Goal: Task Accomplishment & Management: Manage account settings

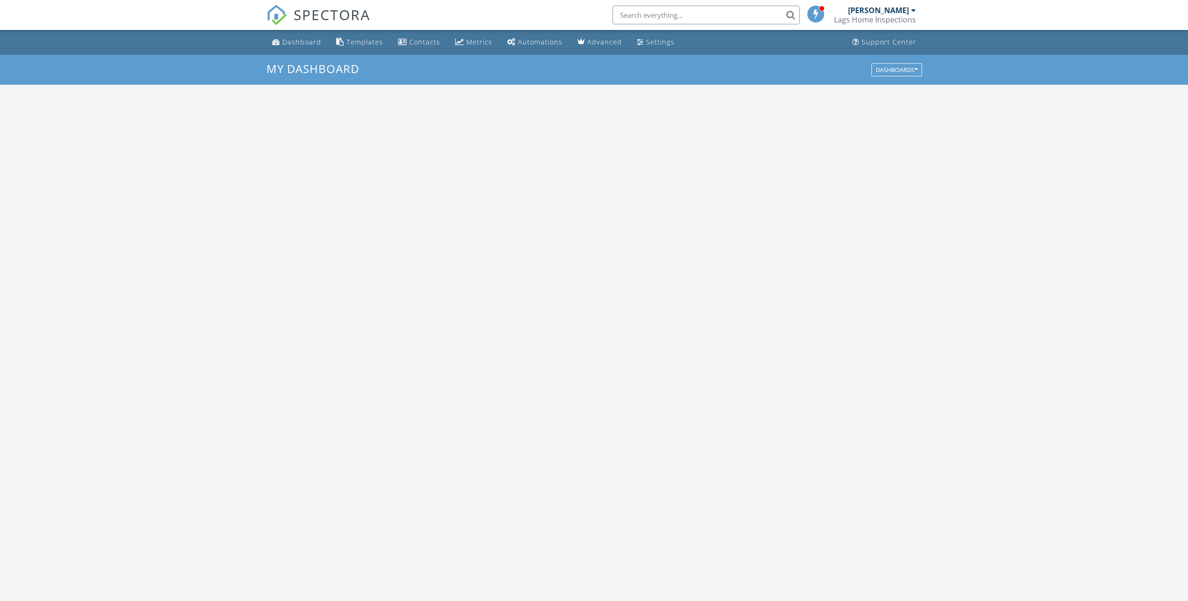
scroll to position [867, 1203]
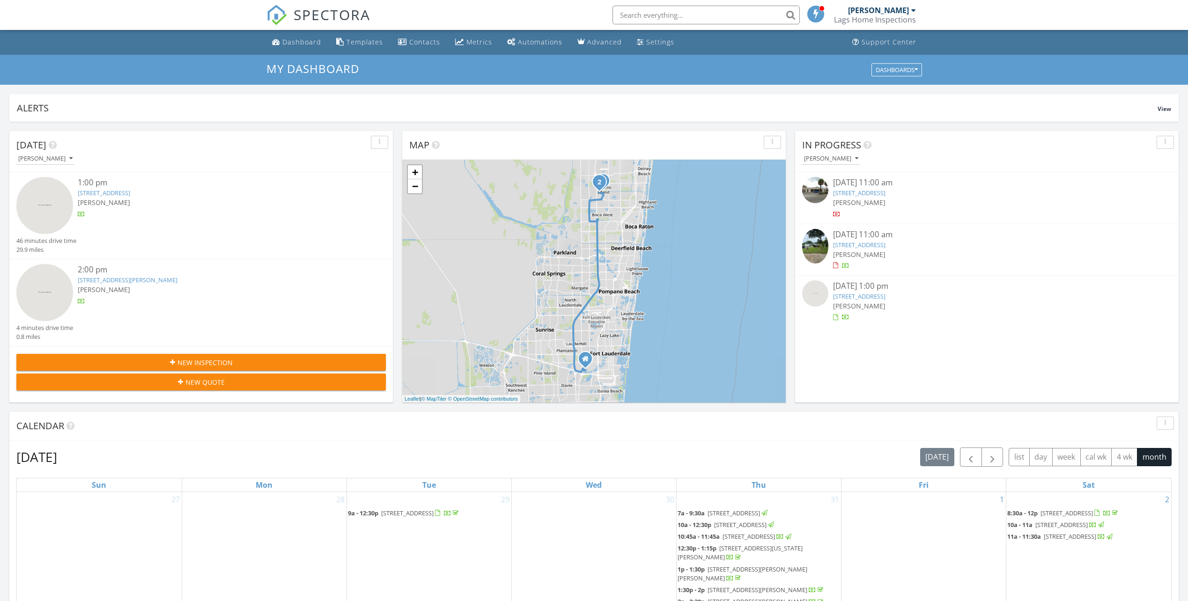
click at [859, 296] on link "1901 Bermuda Cir C4, Coconut Creek, FL 33066" at bounding box center [859, 296] width 52 height 8
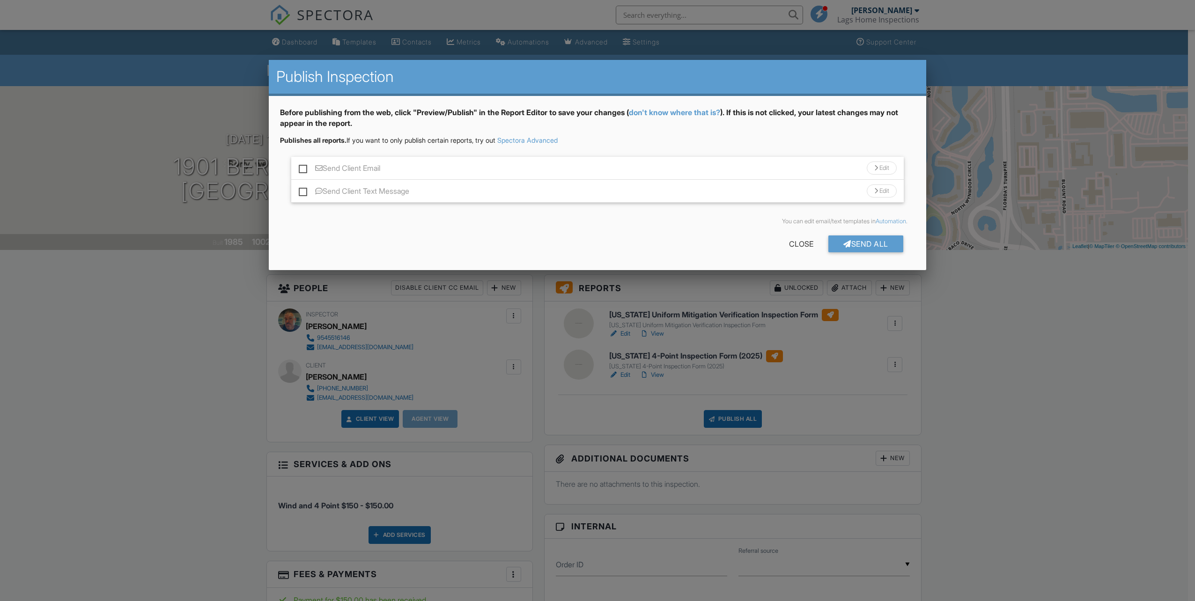
click at [303, 168] on label "Send Client Email" at bounding box center [339, 170] width 81 height 12
click at [303, 167] on input "Send Client Email" at bounding box center [302, 164] width 6 height 6
checkbox input "true"
click at [302, 190] on label "Send Client Text Message" at bounding box center [354, 193] width 111 height 12
click at [302, 190] on input "Send Client Text Message" at bounding box center [302, 187] width 6 height 6
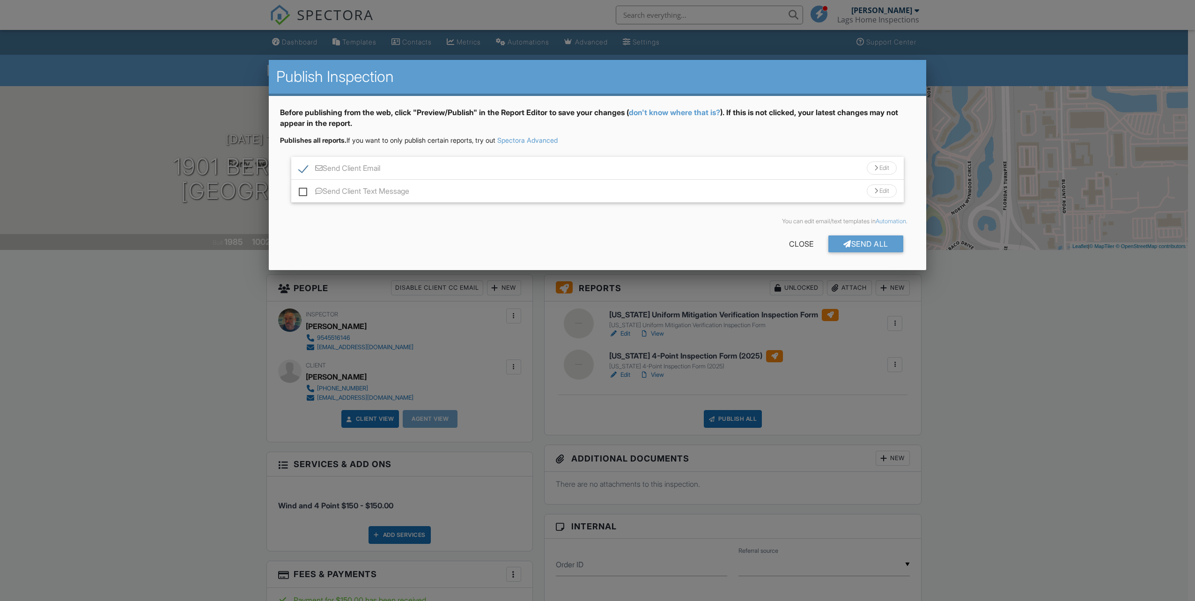
checkbox input "true"
click at [870, 239] on div "Send All" at bounding box center [866, 244] width 75 height 17
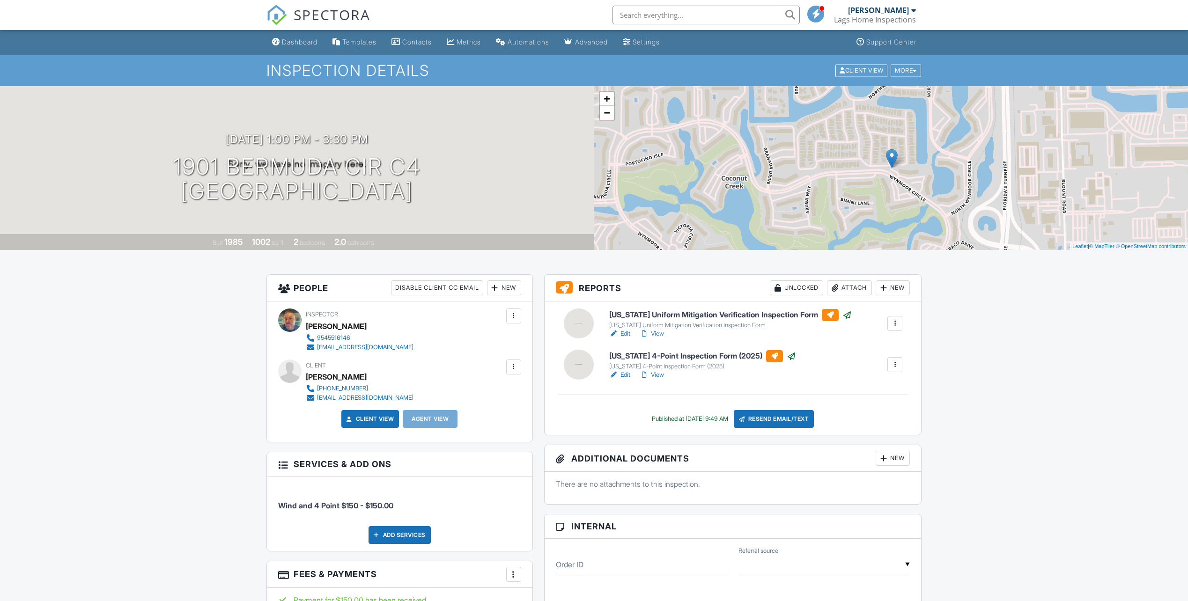
click at [331, 15] on span "SPECTORA" at bounding box center [332, 15] width 77 height 20
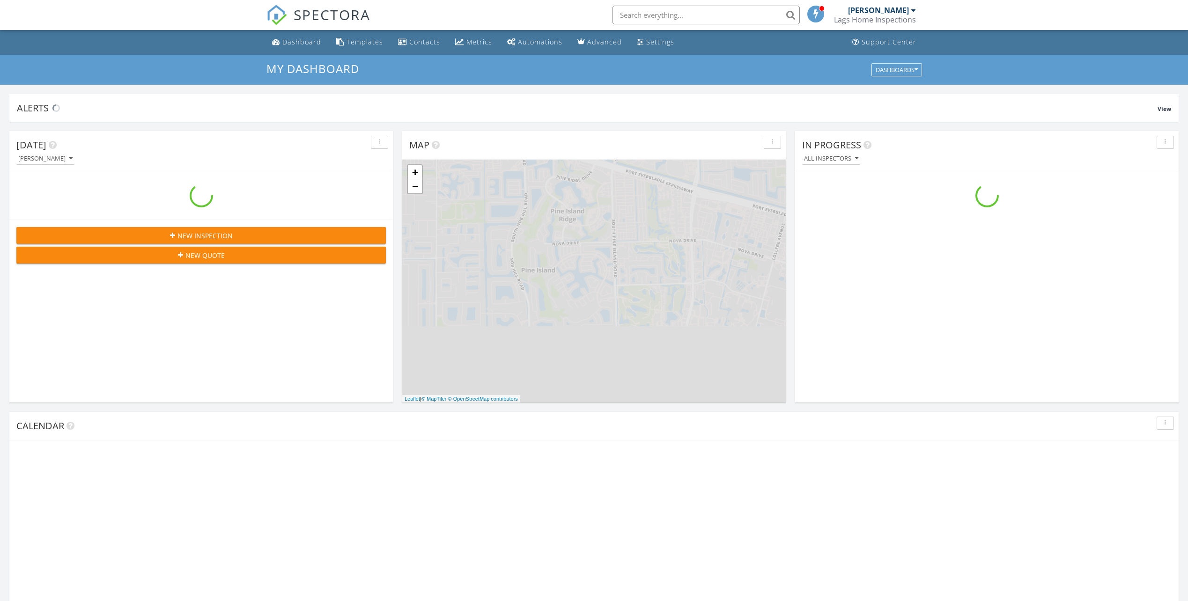
scroll to position [867, 1203]
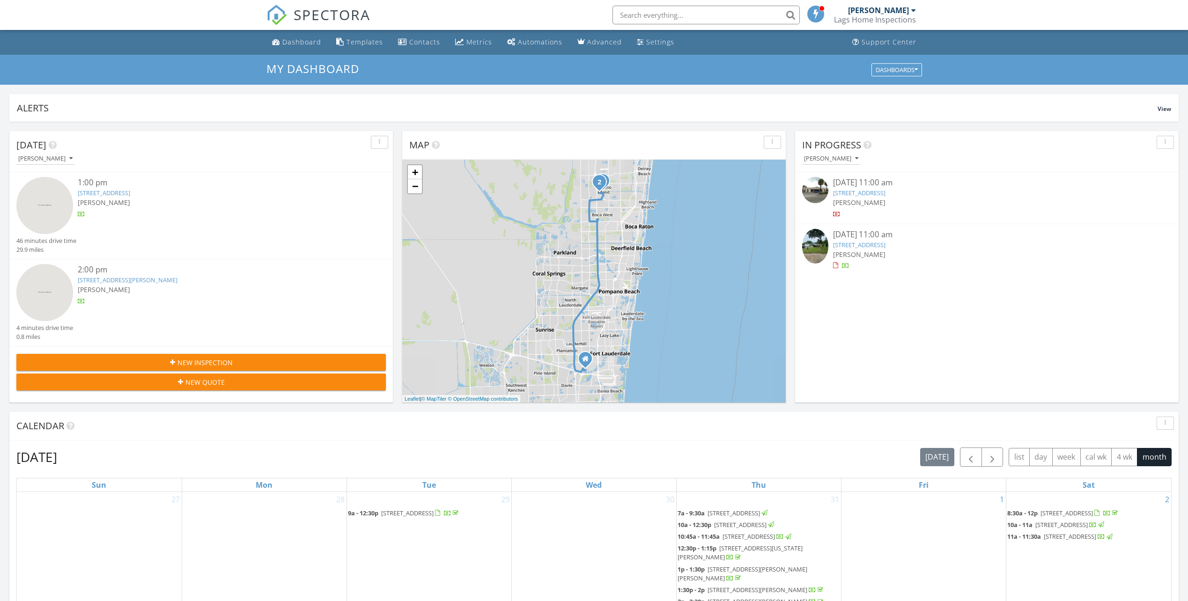
click at [856, 242] on link "5820 Australian Pine Dr , Tamarac, FL 33319" at bounding box center [859, 245] width 52 height 8
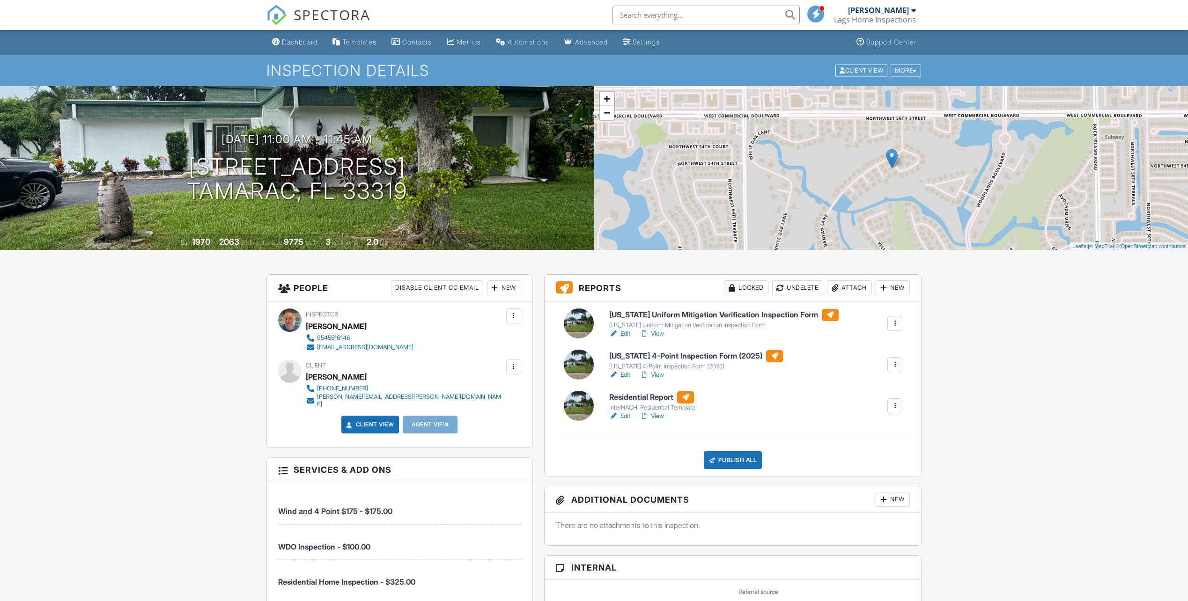
click at [660, 330] on link "View" at bounding box center [652, 333] width 24 height 9
click at [623, 372] on link "Edit" at bounding box center [619, 374] width 21 height 9
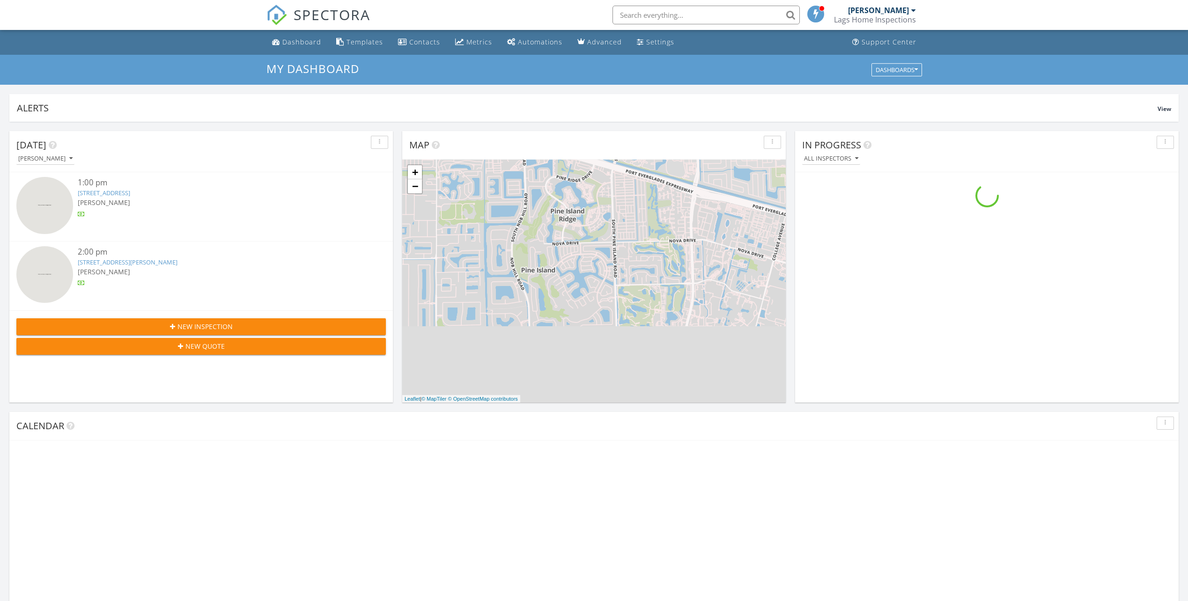
scroll to position [867, 1203]
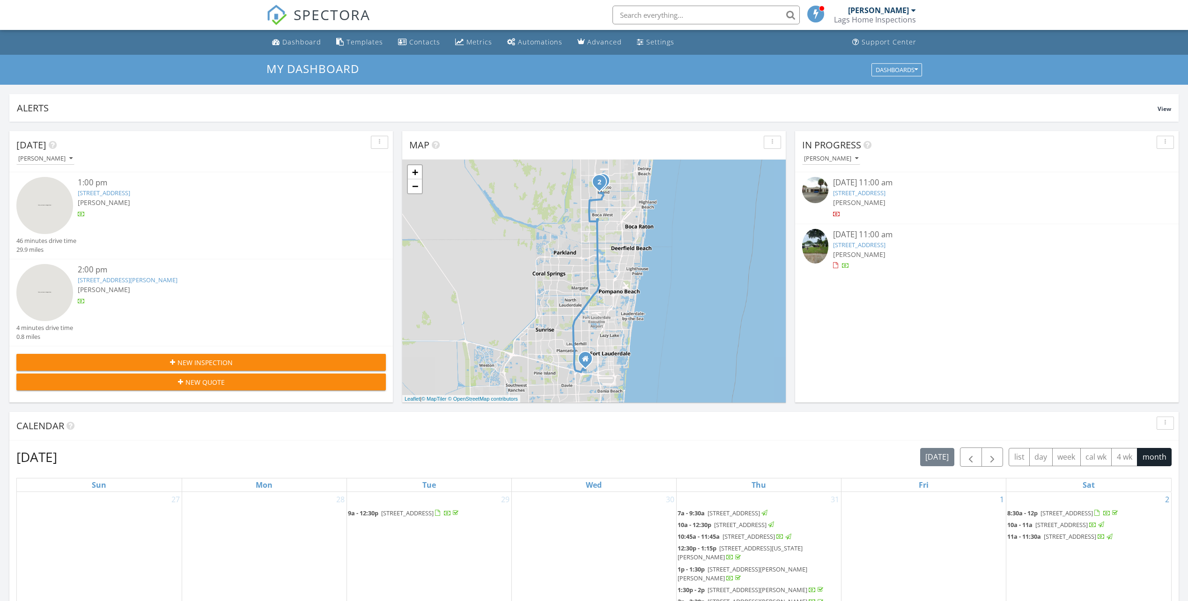
click at [881, 243] on link "5820 Australian Pine Dr , Tamarac, FL 33319" at bounding box center [859, 245] width 52 height 8
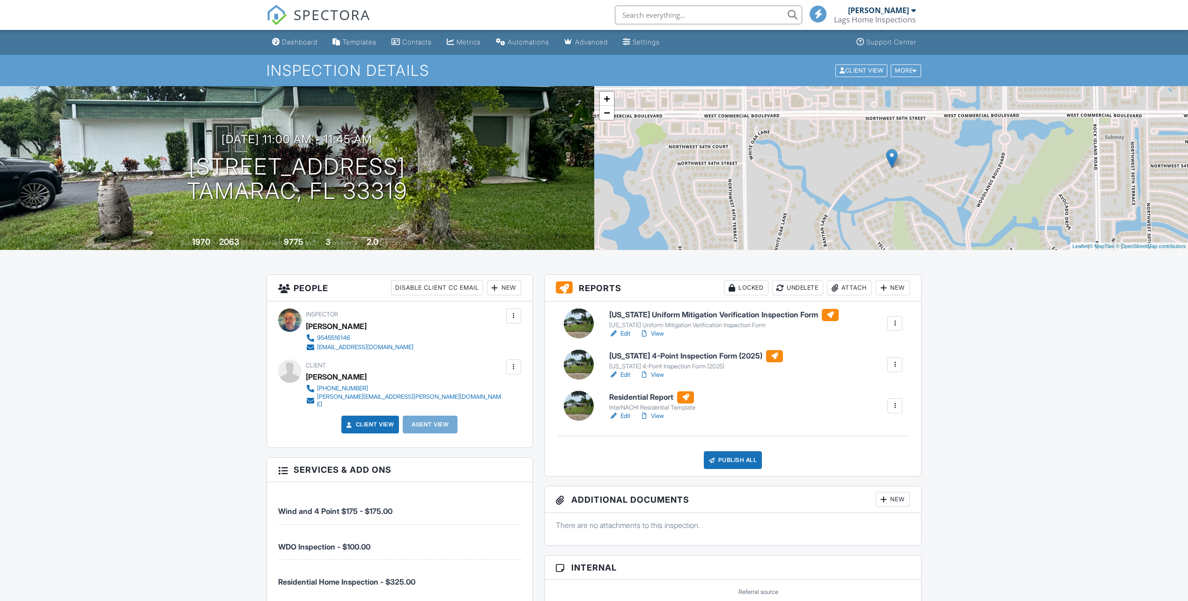
click at [625, 412] on link "Edit" at bounding box center [619, 416] width 21 height 9
